Goal: Task Accomplishment & Management: Manage account settings

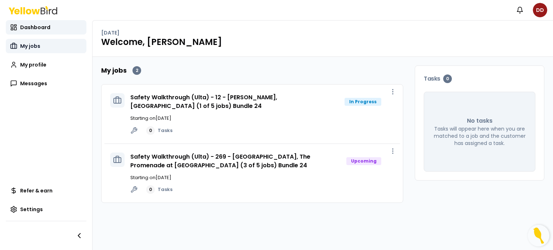
click at [28, 46] on span "My jobs" at bounding box center [30, 45] width 20 height 7
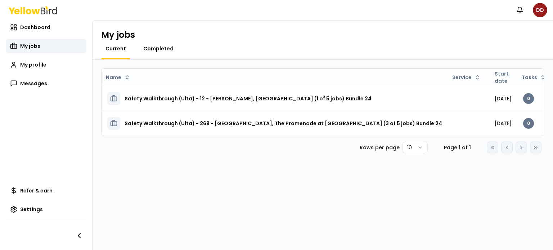
click at [145, 47] on span "Completed" at bounding box center [158, 48] width 30 height 7
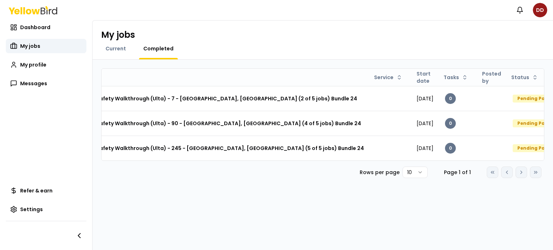
scroll to position [0, 51]
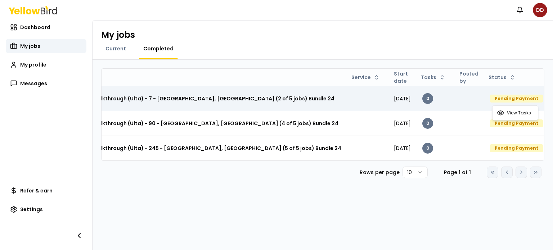
click at [531, 98] on html "Notifications DD Dashboard My jobs My profile Messages Refer & earn Settings My…" at bounding box center [276, 125] width 553 height 250
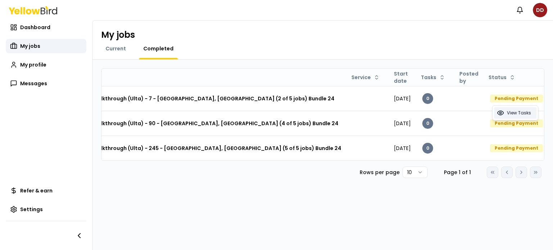
click at [519, 114] on span "View Tasks" at bounding box center [519, 113] width 24 height 6
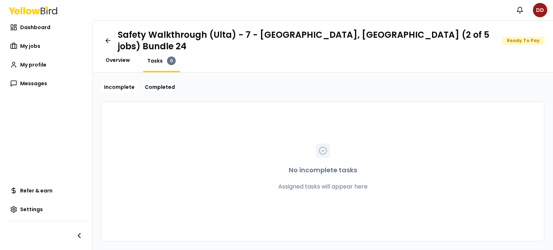
click at [115, 57] on span "Overview" at bounding box center [117, 60] width 24 height 7
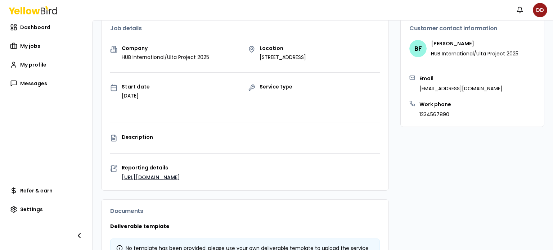
scroll to position [163, 0]
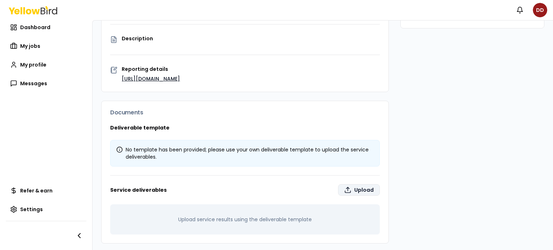
click at [364, 184] on label "Upload" at bounding box center [359, 190] width 42 height 12
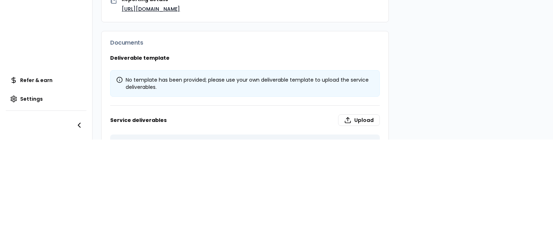
scroll to position [18, 0]
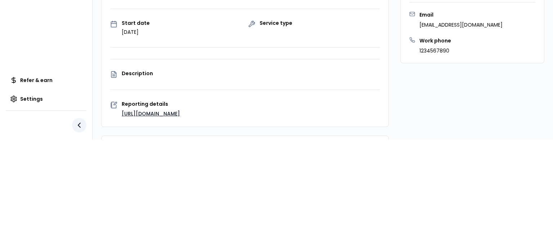
click at [81, 122] on icon "button" at bounding box center [79, 125] width 9 height 9
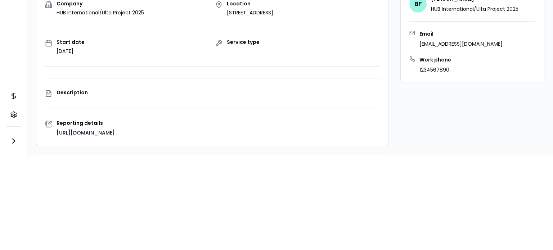
scroll to position [0, 0]
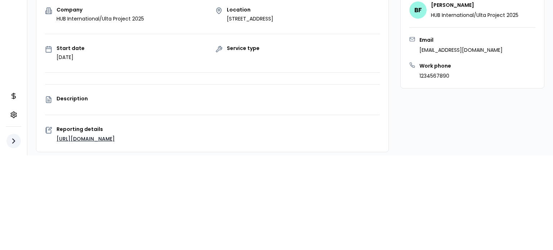
click at [7, 135] on button "button" at bounding box center [13, 141] width 14 height 14
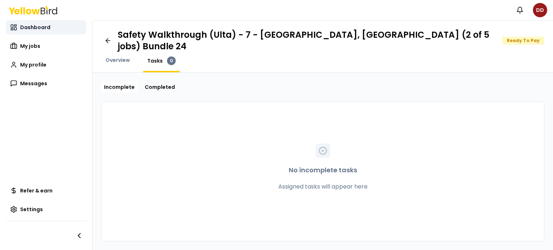
click at [33, 29] on span "Dashboard" at bounding box center [35, 27] width 30 height 7
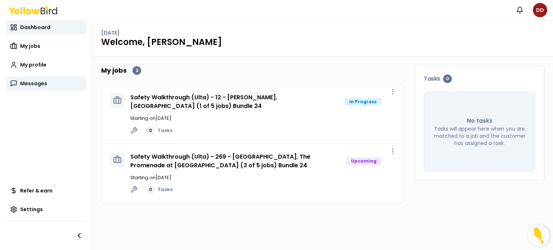
click at [20, 81] on link "Messages" at bounding box center [46, 83] width 81 height 14
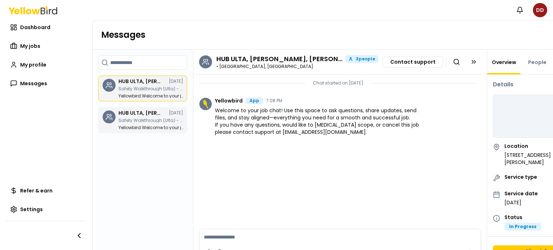
click at [147, 111] on h3 "HUB ULTA, [PERSON_NAME], [PERSON_NAME]" at bounding box center [139, 113] width 43 height 5
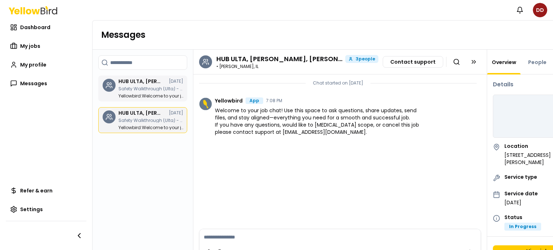
click at [143, 85] on div "HUB ULTA, [PERSON_NAME], [PERSON_NAME] [DATE] Safety Walkthrough (Ulta) - 269 -…" at bounding box center [150, 88] width 65 height 19
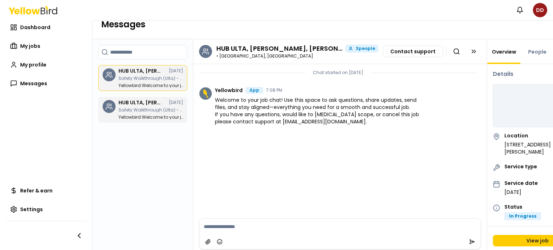
scroll to position [20, 0]
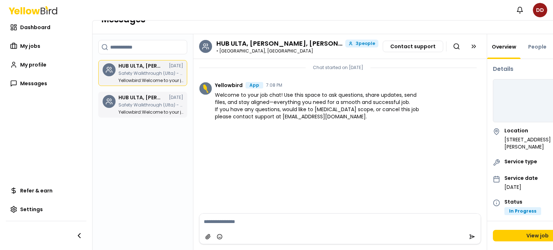
click at [121, 103] on p "Safety Walkthrough (Ulta) - 12 - [PERSON_NAME], [GEOGRAPHIC_DATA] (1 of 5 jobs)…" at bounding box center [150, 105] width 65 height 4
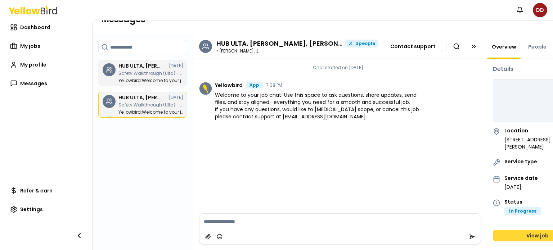
click at [532, 230] on link "View job" at bounding box center [537, 236] width 89 height 12
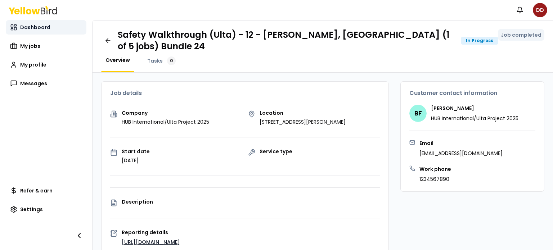
click at [31, 28] on span "Dashboard" at bounding box center [35, 27] width 30 height 7
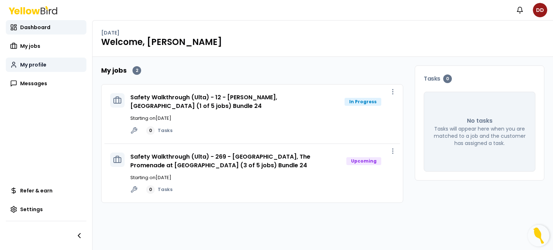
click at [25, 66] on span "My profile" at bounding box center [33, 64] width 26 height 7
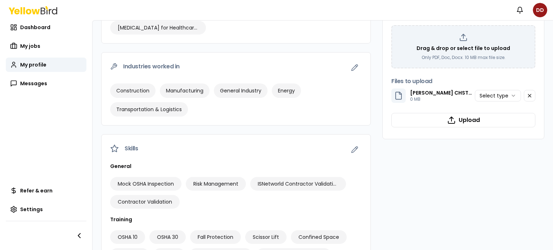
scroll to position [249, 0]
click at [510, 95] on html "Notifications DD Dashboard My jobs My profile My profile My profile Messages Re…" at bounding box center [276, 125] width 553 height 250
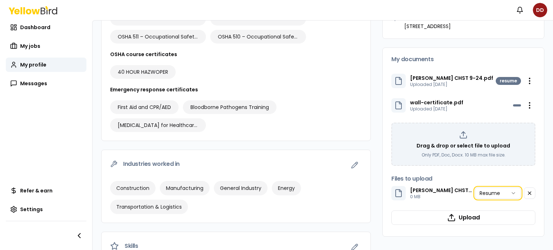
scroll to position [177, 0]
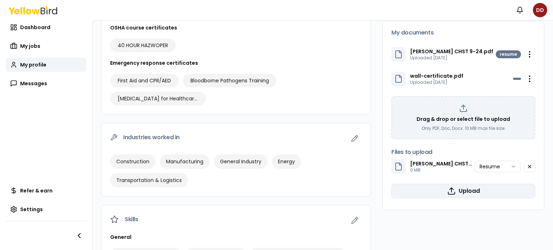
click at [458, 193] on button "Upload" at bounding box center [463, 191] width 144 height 14
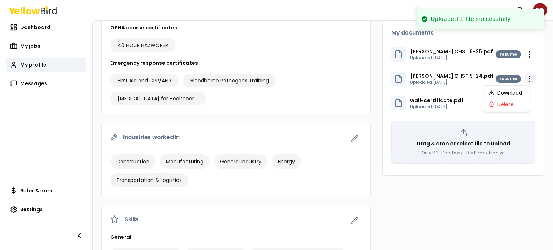
click at [523, 77] on html "Uploaded 1 file successfully Notifications DD Dashboard My jobs My profile Mess…" at bounding box center [276, 125] width 553 height 250
click at [497, 103] on div "Delete" at bounding box center [507, 105] width 42 height 12
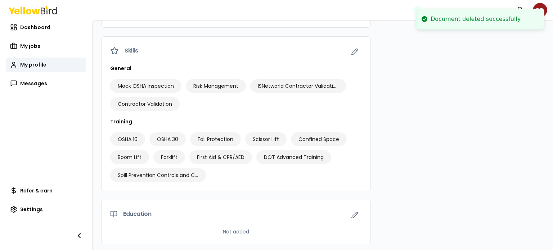
scroll to position [346, 0]
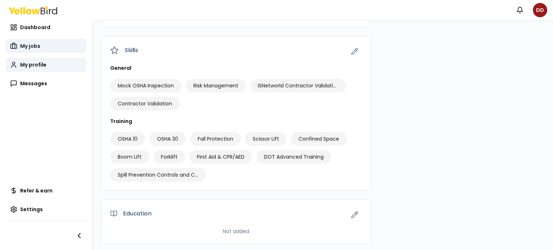
click at [27, 44] on span "My jobs" at bounding box center [30, 45] width 20 height 7
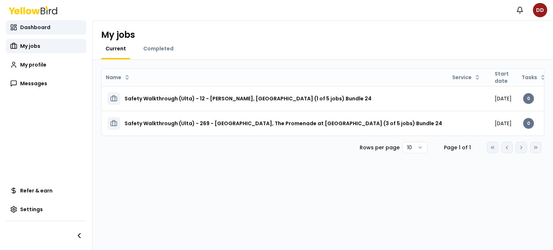
click at [33, 28] on span "Dashboard" at bounding box center [35, 27] width 30 height 7
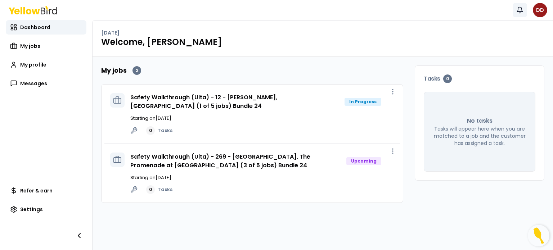
click at [518, 10] on icon "button" at bounding box center [519, 9] width 5 height 5
